Goal: Entertainment & Leisure: Consume media (video, audio)

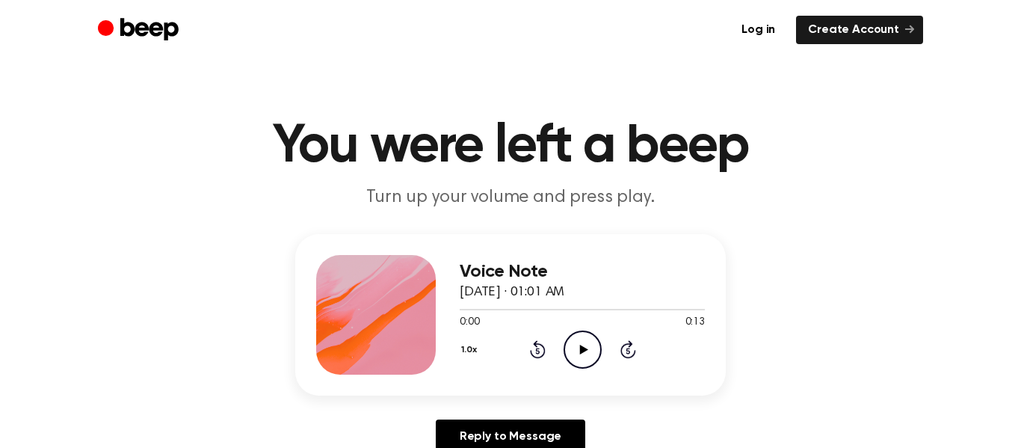
click at [580, 348] on icon at bounding box center [583, 350] width 8 height 10
click at [578, 344] on icon "Play Audio" at bounding box center [583, 349] width 38 height 38
click at [566, 339] on circle at bounding box center [582, 349] width 37 height 37
click at [579, 348] on icon "Pause Audio" at bounding box center [583, 349] width 38 height 38
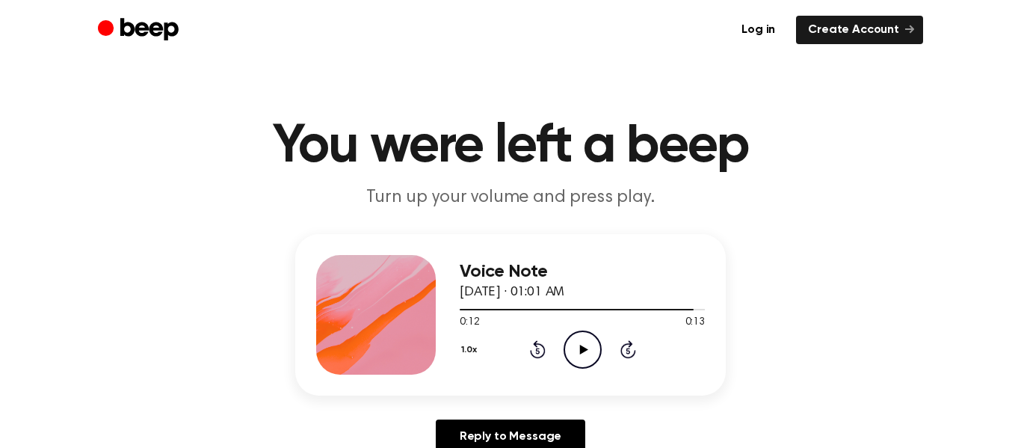
click at [575, 348] on icon "Play Audio" at bounding box center [583, 349] width 38 height 38
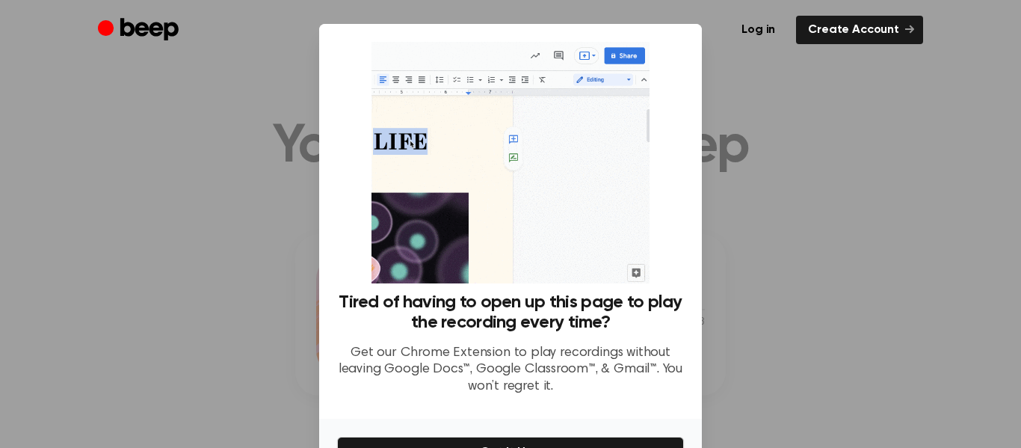
click at [255, 162] on div at bounding box center [510, 224] width 1021 height 448
click at [784, 164] on div at bounding box center [510, 224] width 1021 height 448
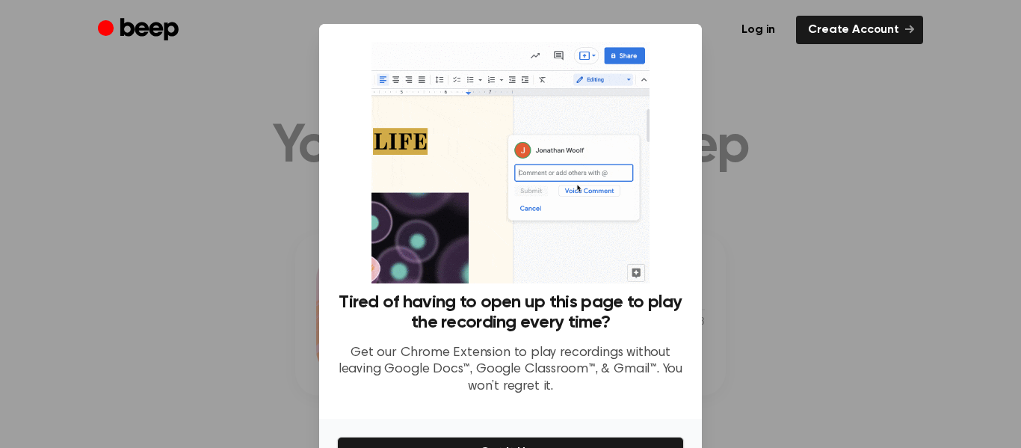
click at [717, 105] on div at bounding box center [510, 224] width 1021 height 448
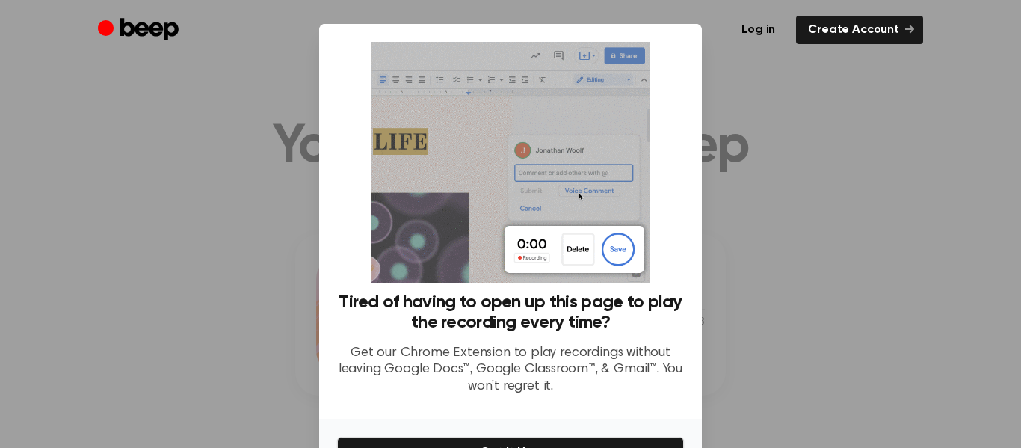
click at [583, 241] on img at bounding box center [510, 162] width 277 height 241
click at [716, 216] on div at bounding box center [510, 224] width 1021 height 448
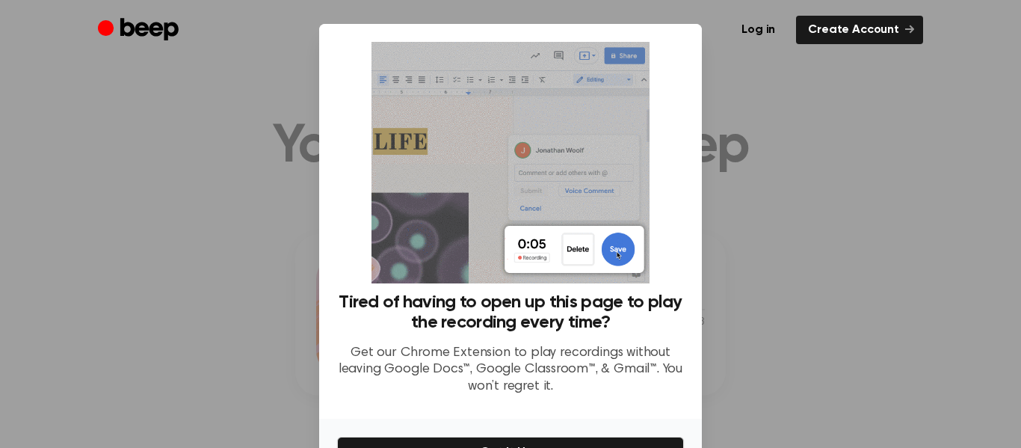
click at [715, 215] on div at bounding box center [510, 224] width 1021 height 448
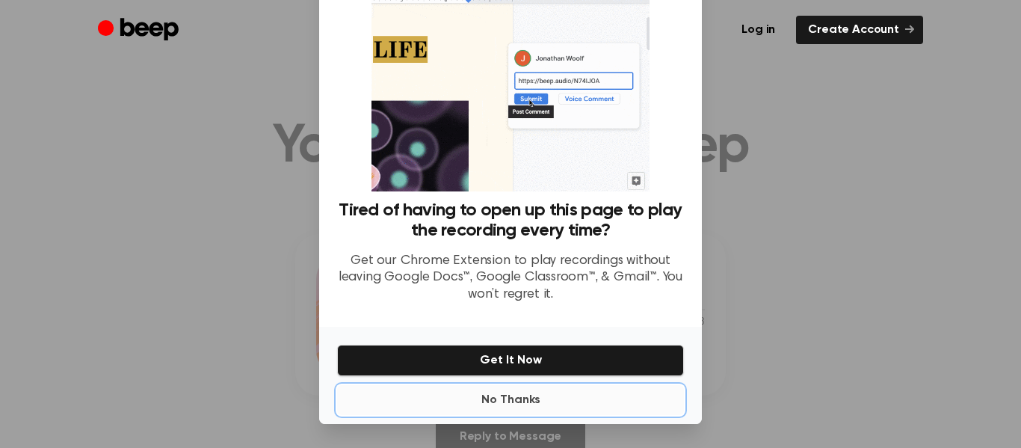
click at [529, 393] on button "No Thanks" at bounding box center [510, 400] width 347 height 30
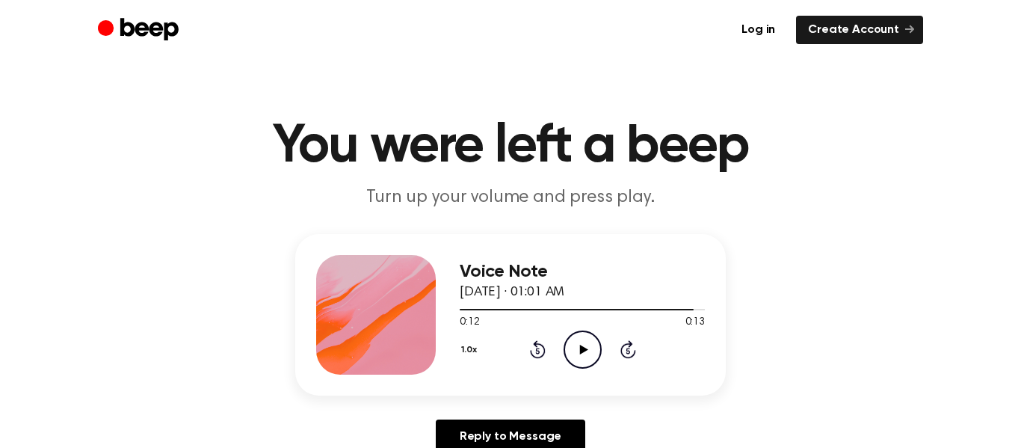
click at [586, 343] on icon "Play Audio" at bounding box center [583, 349] width 38 height 38
click at [593, 360] on icon "Play Audio" at bounding box center [583, 349] width 38 height 38
click at [587, 352] on icon "Play Audio" at bounding box center [583, 349] width 38 height 38
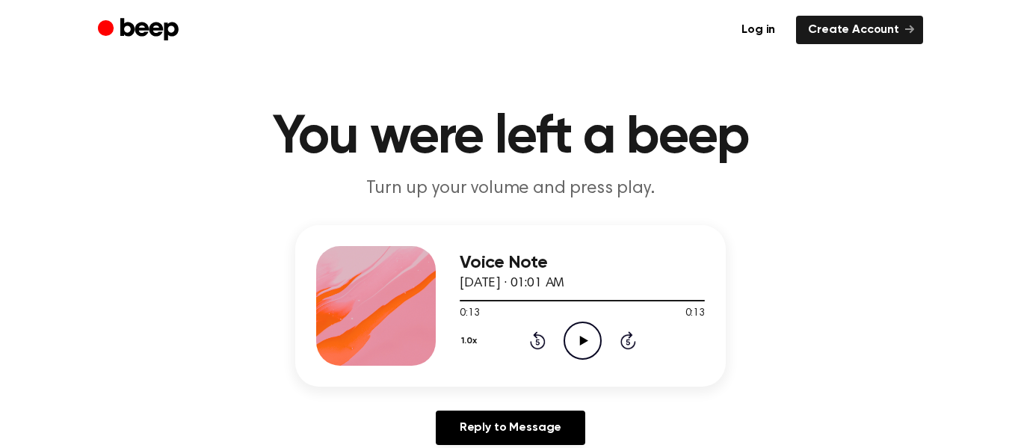
scroll to position [13, 0]
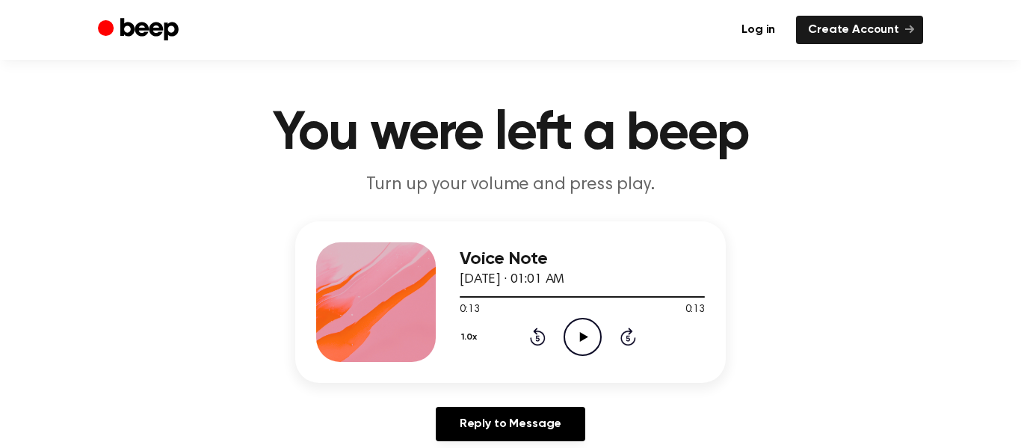
click at [568, 324] on circle at bounding box center [582, 336] width 37 height 37
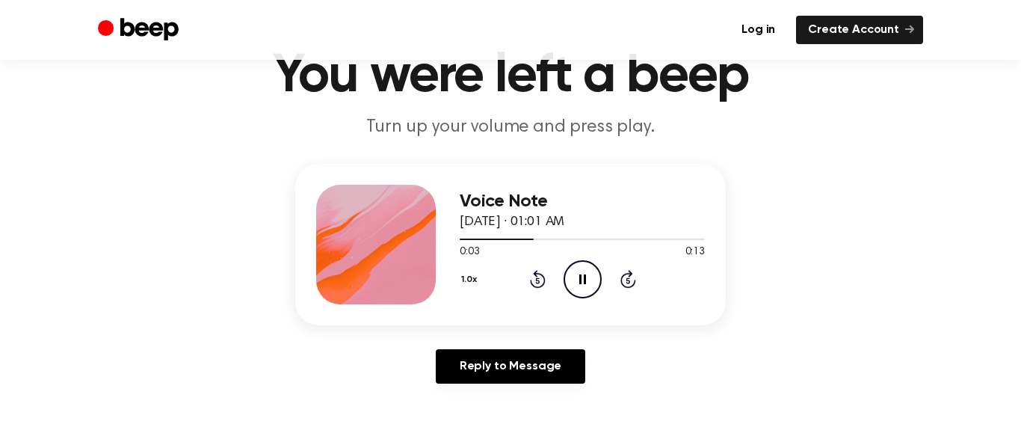
scroll to position [0, 0]
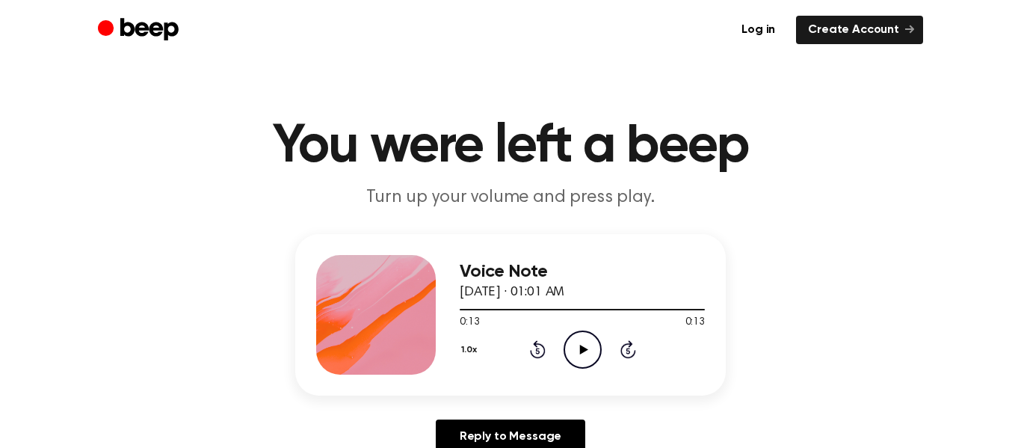
click at [578, 356] on icon "Play Audio" at bounding box center [583, 349] width 38 height 38
click at [583, 342] on icon "Pause Audio" at bounding box center [583, 349] width 38 height 38
click at [578, 358] on icon "Play Audio" at bounding box center [583, 349] width 38 height 38
click at [538, 357] on icon at bounding box center [538, 349] width 16 height 18
click at [538, 351] on icon at bounding box center [537, 351] width 4 height 6
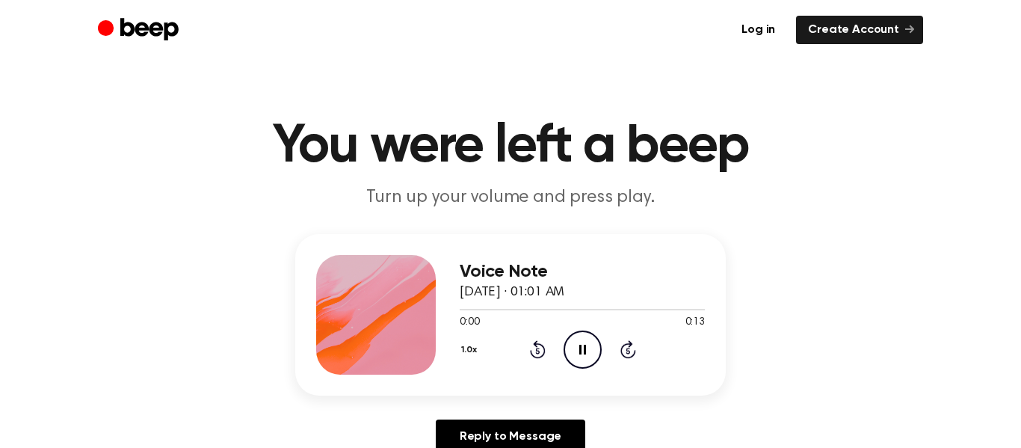
click at [538, 351] on icon at bounding box center [537, 351] width 4 height 6
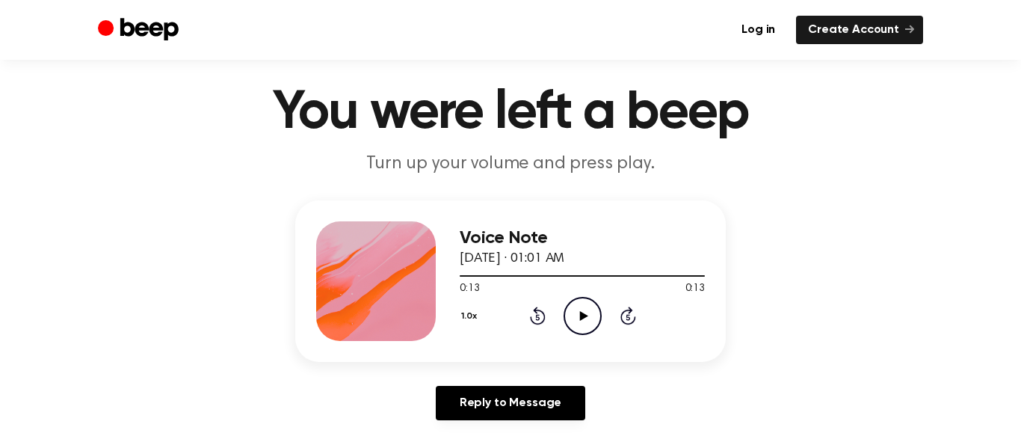
scroll to position [85, 0]
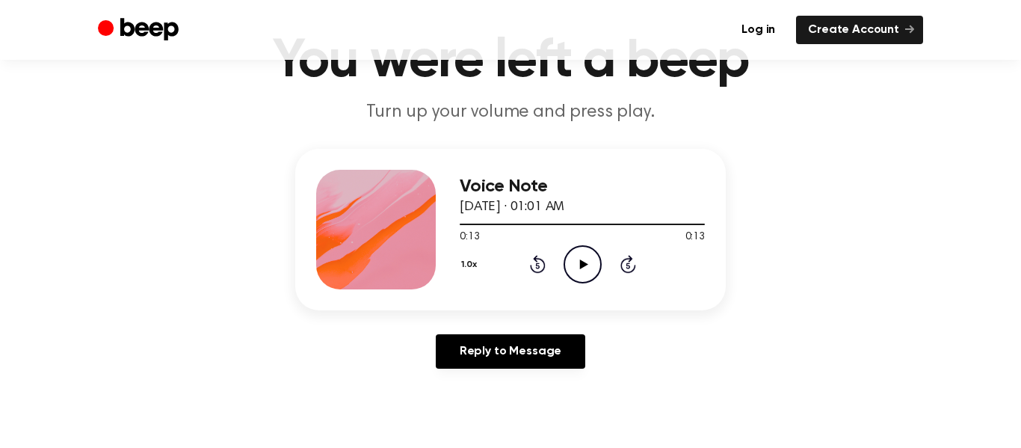
click at [579, 253] on icon "Play Audio" at bounding box center [583, 264] width 38 height 38
click at [588, 242] on div "0:13 0:13" at bounding box center [582, 238] width 245 height 16
click at [544, 264] on icon at bounding box center [538, 264] width 16 height 18
click at [538, 260] on icon "Rewind 5 seconds" at bounding box center [537, 263] width 16 height 19
click at [579, 268] on icon "Play Audio" at bounding box center [583, 264] width 38 height 38
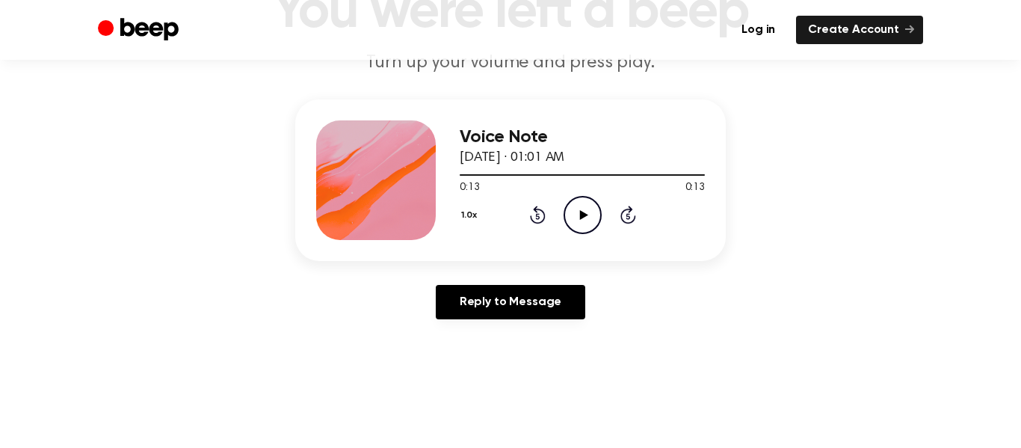
scroll to position [146, 0]
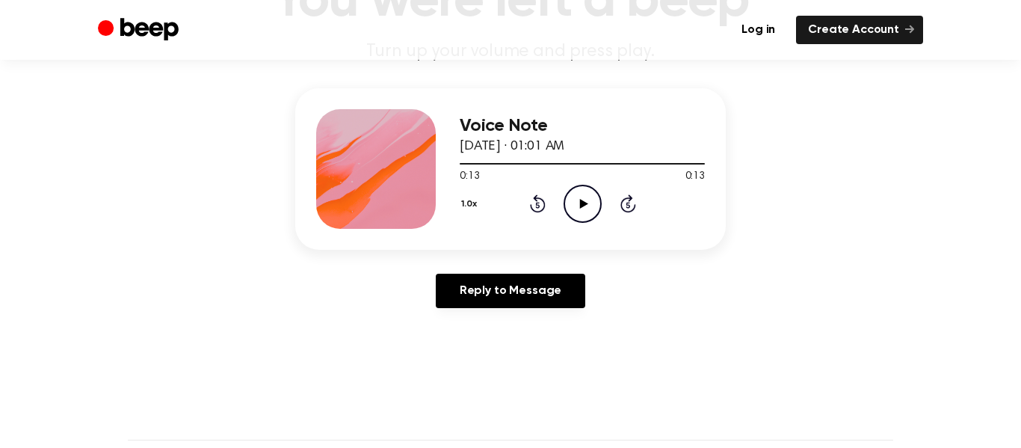
click at [590, 208] on icon "Play Audio" at bounding box center [583, 204] width 38 height 38
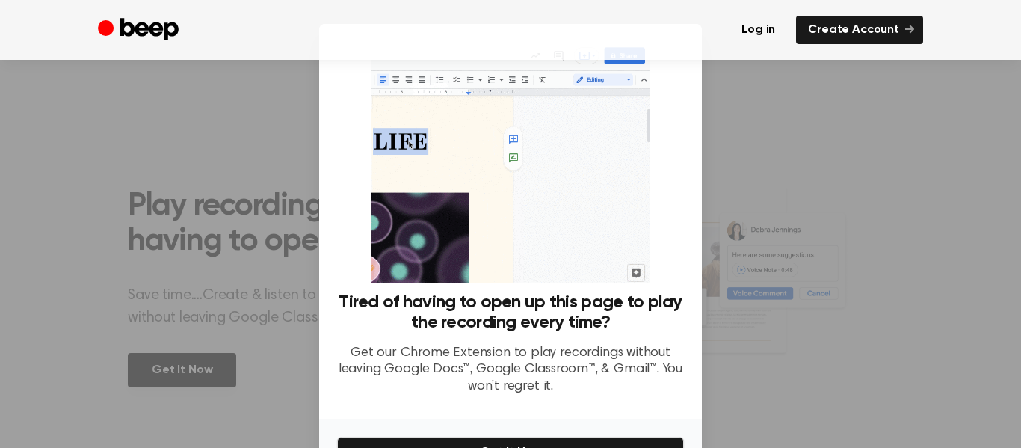
scroll to position [92, 0]
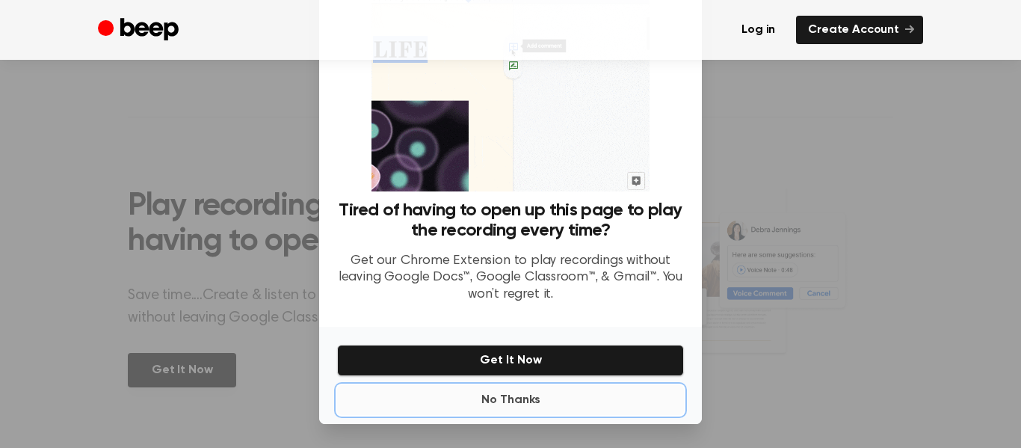
click at [541, 401] on button "No Thanks" at bounding box center [510, 400] width 347 height 30
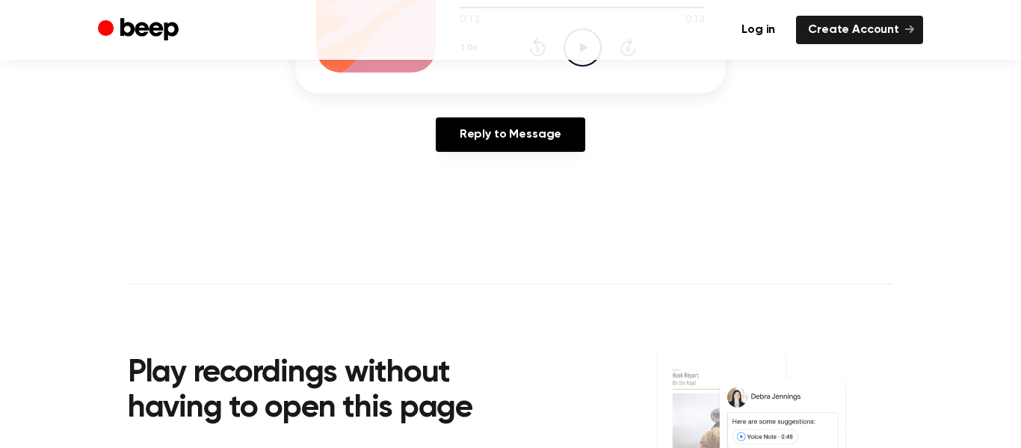
scroll to position [0, 0]
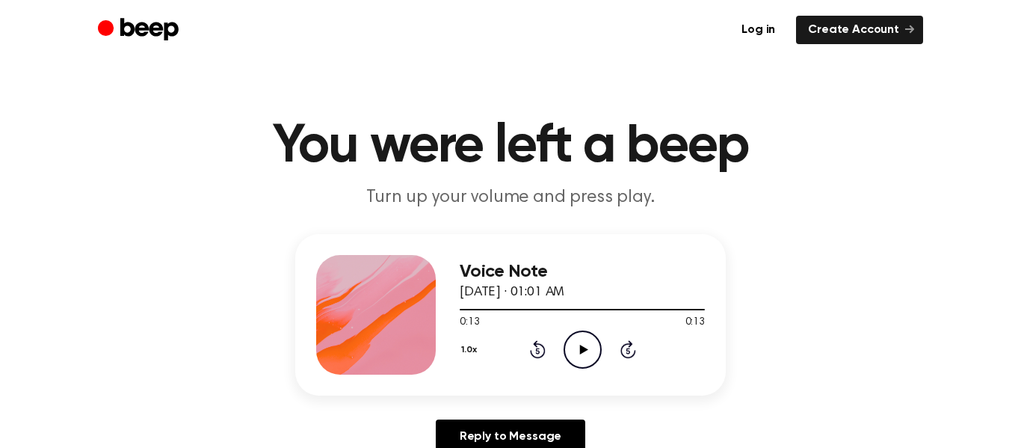
click at [578, 358] on icon "Play Audio" at bounding box center [583, 349] width 38 height 38
click at [595, 351] on icon "Play Audio" at bounding box center [583, 349] width 38 height 38
click at [545, 354] on icon "Rewind 5 seconds" at bounding box center [537, 348] width 16 height 19
click at [546, 351] on div "1.0x Rewind 5 seconds Play Audio Skip 5 seconds" at bounding box center [582, 349] width 245 height 38
click at [546, 353] on div "1.0x Rewind 5 seconds Play Audio Skip 5 seconds" at bounding box center [582, 349] width 245 height 38
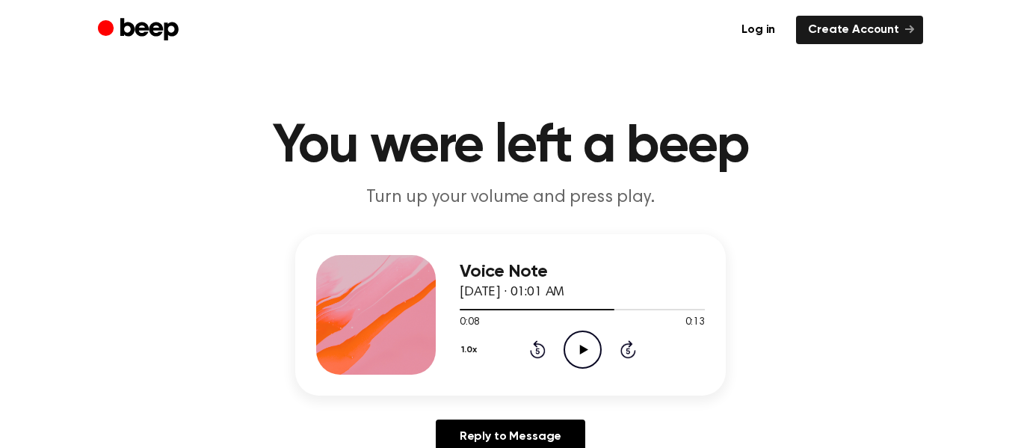
click at [538, 351] on icon at bounding box center [537, 351] width 4 height 6
click at [603, 358] on div "1.0x Rewind 5 seconds Play Audio Skip 5 seconds" at bounding box center [582, 349] width 245 height 38
click at [573, 353] on icon "Play Audio" at bounding box center [583, 349] width 38 height 38
click at [580, 337] on icon "Play Audio" at bounding box center [583, 349] width 38 height 38
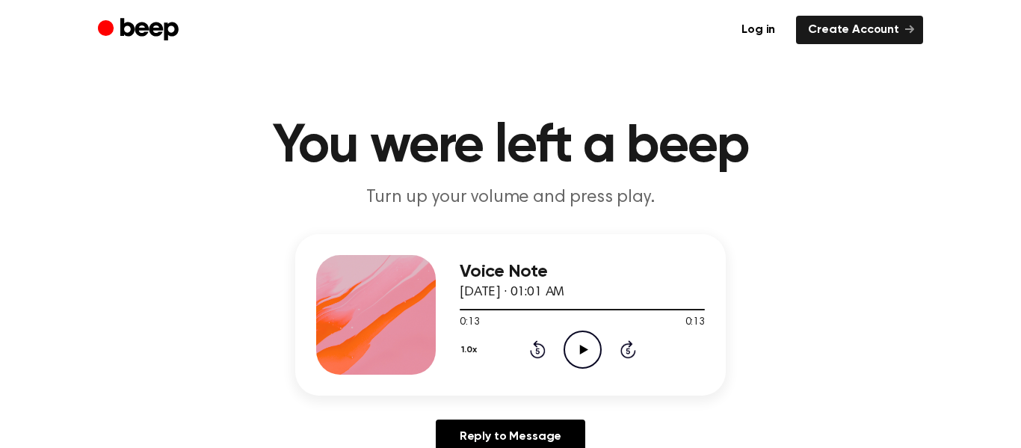
click at [589, 361] on icon "Play Audio" at bounding box center [583, 349] width 38 height 38
click at [538, 351] on icon at bounding box center [537, 351] width 4 height 6
click at [540, 345] on icon at bounding box center [538, 349] width 16 height 18
click at [591, 342] on icon "Play Audio" at bounding box center [583, 349] width 38 height 38
click at [558, 375] on div "Voice Note [DATE] · 01:01 AM 0:13 0:13 Your browser does not support the [objec…" at bounding box center [510, 314] width 431 height 161
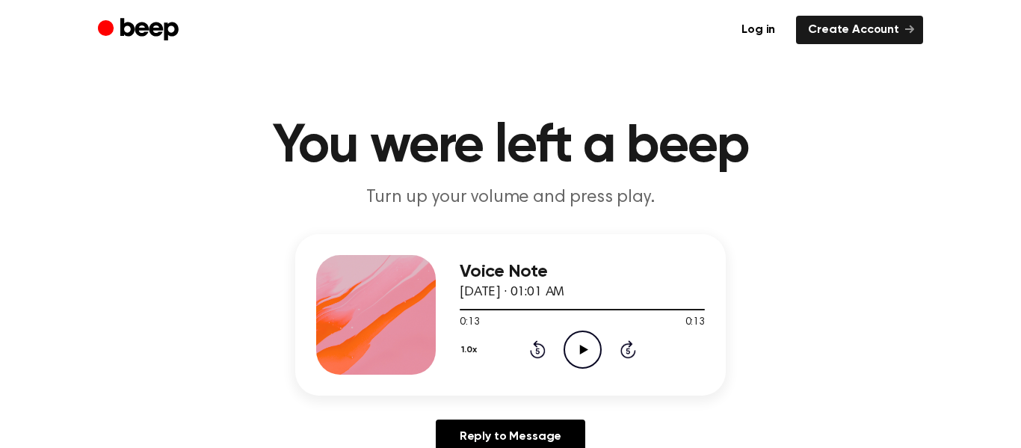
click at [538, 351] on icon at bounding box center [537, 351] width 4 height 6
click at [597, 357] on icon "Play Audio" at bounding box center [583, 349] width 38 height 38
click at [587, 352] on icon "Play Audio" at bounding box center [583, 349] width 38 height 38
click at [587, 352] on icon "Pause Audio" at bounding box center [583, 349] width 38 height 38
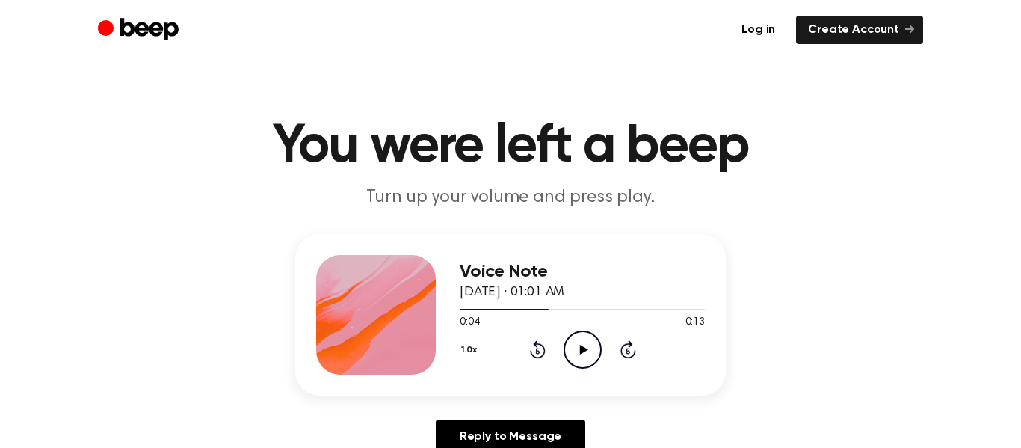
click at [587, 352] on icon "Play Audio" at bounding box center [583, 349] width 38 height 38
click at [587, 352] on icon "Pause Audio" at bounding box center [583, 349] width 38 height 38
click at [587, 352] on icon "Play Audio" at bounding box center [583, 349] width 38 height 38
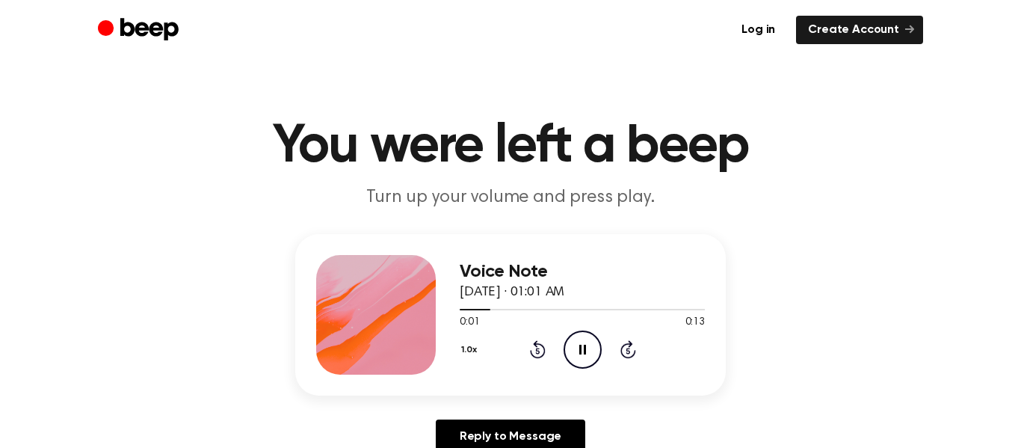
click at [587, 352] on icon "Pause Audio" at bounding box center [583, 349] width 38 height 38
click at [587, 352] on icon "Play Audio" at bounding box center [583, 349] width 38 height 38
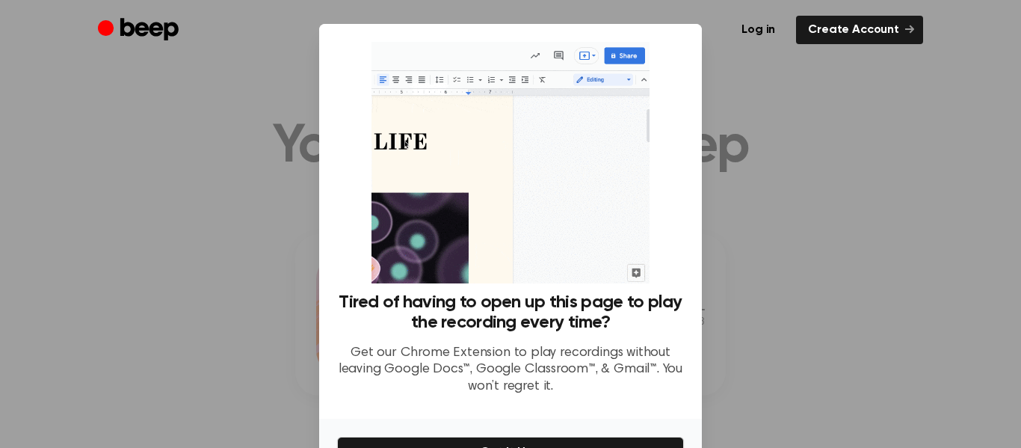
scroll to position [92, 0]
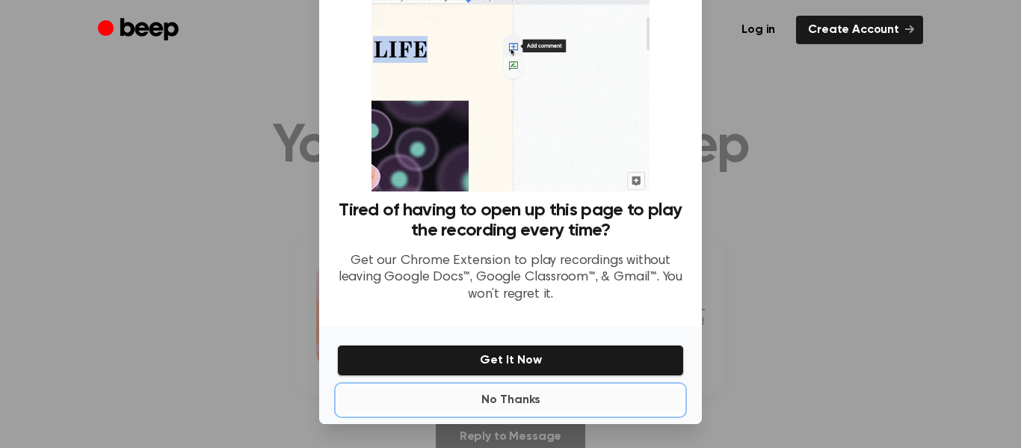
click at [538, 410] on button "No Thanks" at bounding box center [510, 400] width 347 height 30
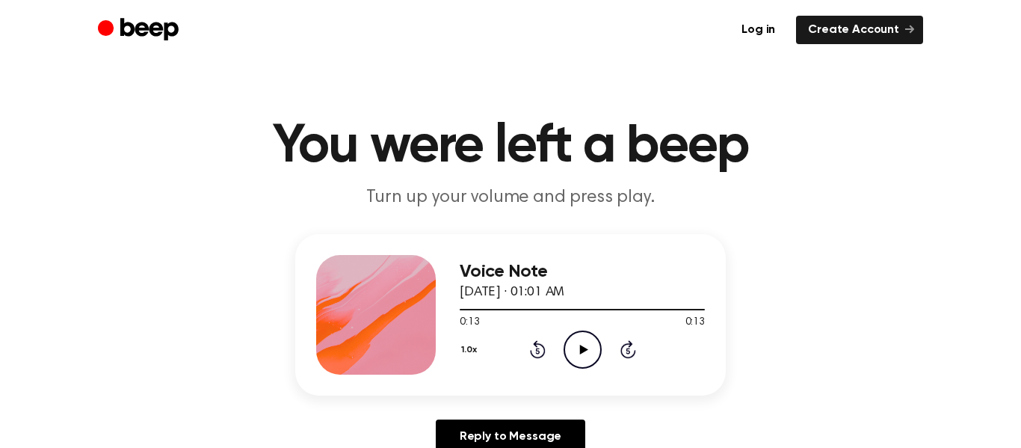
click at [587, 352] on icon "Play Audio" at bounding box center [583, 349] width 38 height 38
